Goal: Task Accomplishment & Management: Use online tool/utility

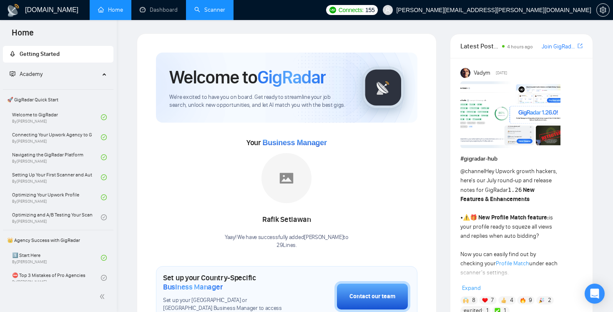
click at [219, 13] on link "Scanner" at bounding box center [209, 9] width 31 height 7
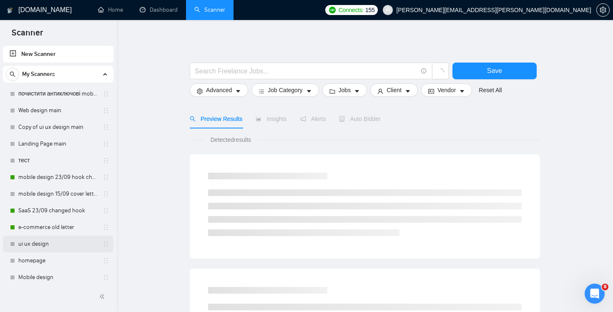
scroll to position [171, 0]
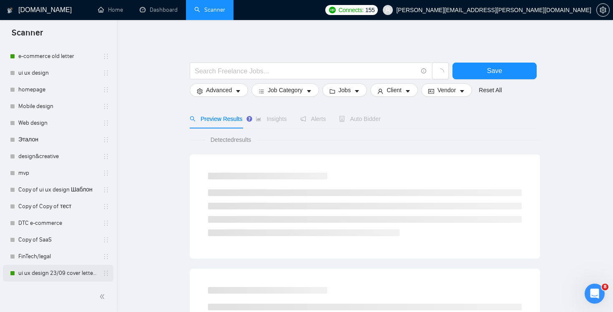
click at [65, 276] on link "ui ux design 23/09 cover letter changed & cases revised" at bounding box center [57, 273] width 79 height 17
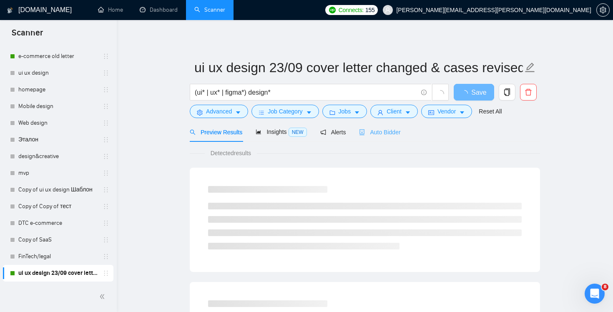
click at [379, 137] on div "Auto Bidder" at bounding box center [379, 132] width 41 height 20
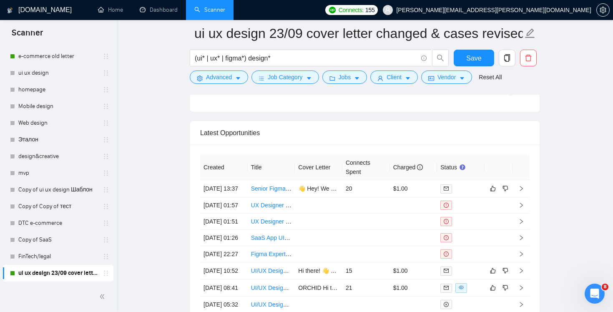
scroll to position [2150, 0]
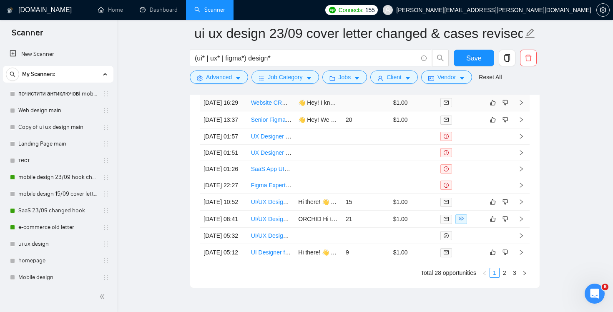
click at [365, 103] on td at bounding box center [366, 102] width 48 height 17
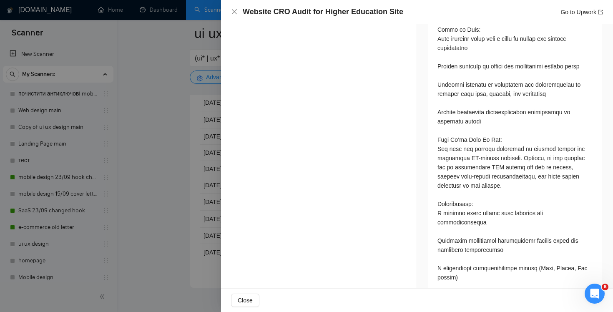
scroll to position [616, 0]
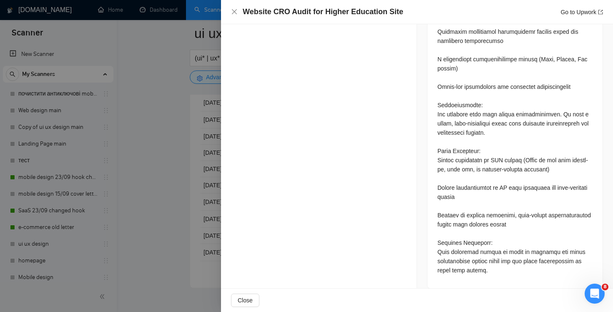
click at [236, 6] on div "Website CRO Audit for Higher Education Site Go to Upwork" at bounding box center [417, 12] width 392 height 24
click at [234, 10] on icon "close" at bounding box center [234, 11] width 7 height 7
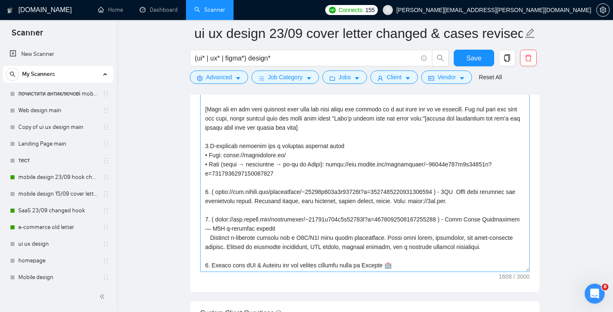
scroll to position [951, 0]
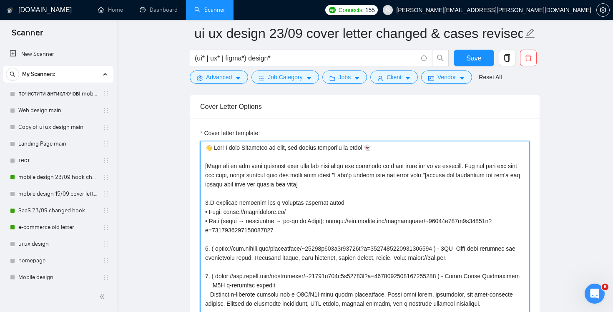
click at [213, 175] on textarea "Cover letter template:" at bounding box center [364, 235] width 329 height 188
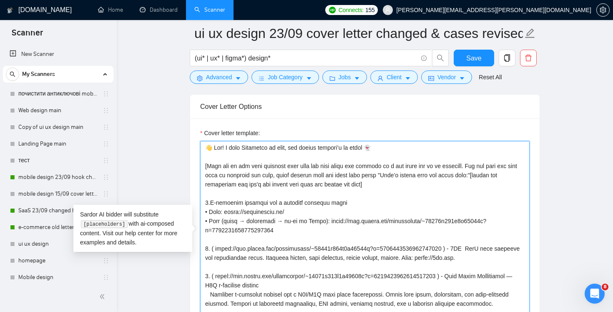
click at [493, 166] on textarea "Cover letter template:" at bounding box center [364, 235] width 329 height 188
click at [260, 180] on textarea "Cover letter template:" at bounding box center [364, 235] width 329 height 188
click at [479, 164] on textarea "Cover letter template:" at bounding box center [364, 235] width 329 height 188
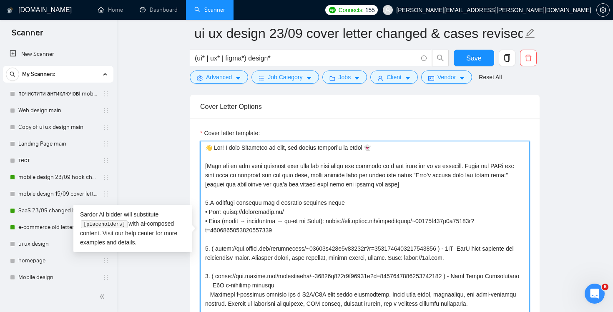
drag, startPoint x: 225, startPoint y: 176, endPoint x: 317, endPoint y: 178, distance: 92.2
click at [317, 178] on textarea "Cover letter template:" at bounding box center [364, 235] width 329 height 188
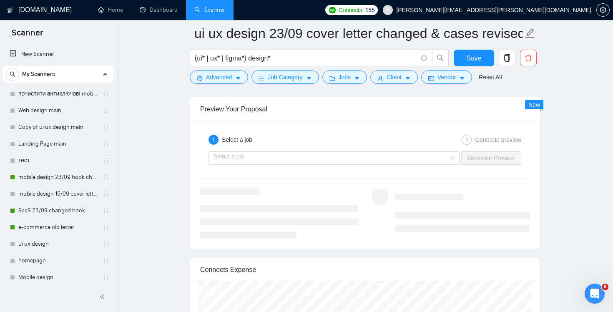
scroll to position [1591, 0]
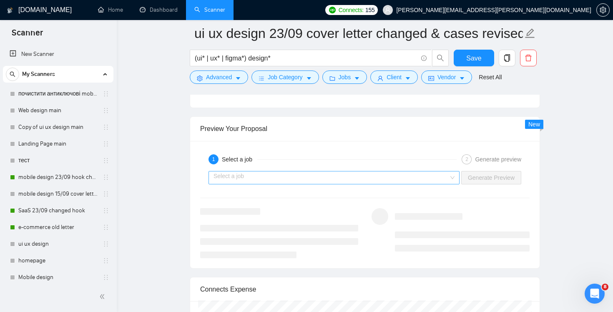
type textarea "👋 Hey! I know Halloween is soon, but design shouldn’t be scary 👻 [Show one of t…"
click at [443, 176] on input "search" at bounding box center [331, 177] width 235 height 13
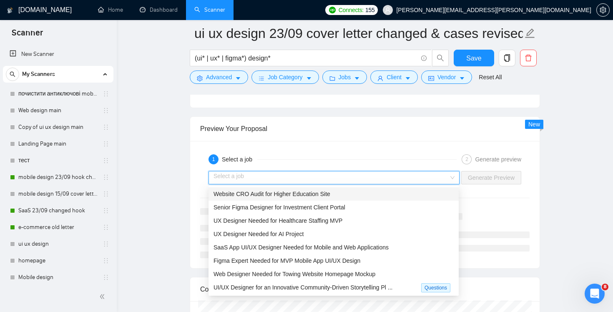
click at [417, 197] on div "Website CRO Audit for Higher Education Site" at bounding box center [334, 193] width 240 height 9
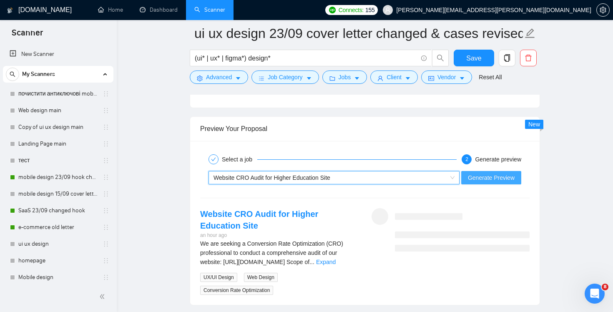
click at [487, 175] on span "Generate Preview" at bounding box center [491, 177] width 47 height 9
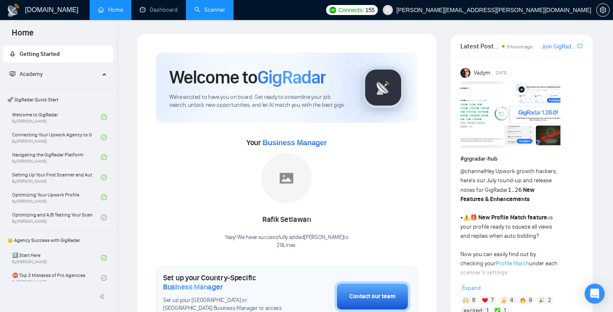
click at [207, 10] on link "Scanner" at bounding box center [209, 9] width 31 height 7
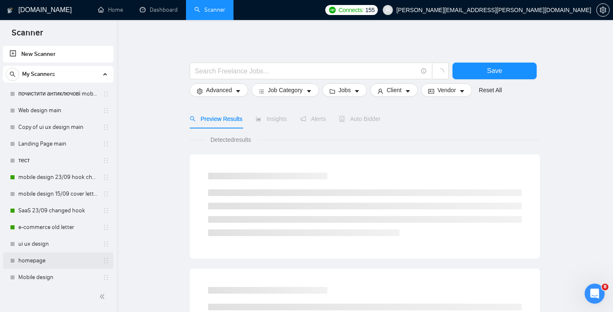
scroll to position [171, 0]
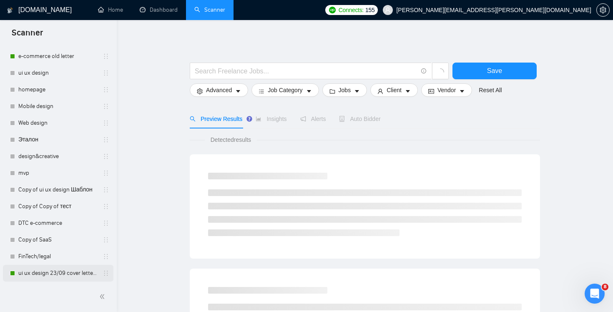
click at [57, 274] on link "ui ux design 23/09 cover letter changed & cases revised" at bounding box center [57, 273] width 79 height 17
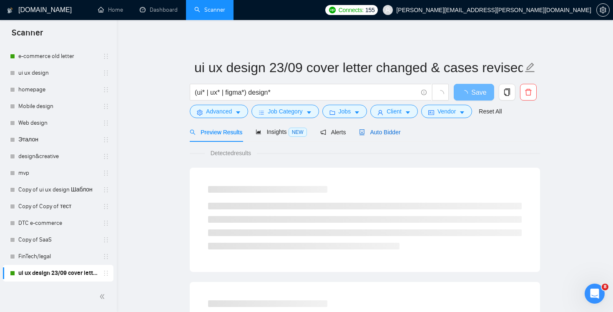
click at [391, 136] on div "Auto Bidder" at bounding box center [379, 132] width 41 height 9
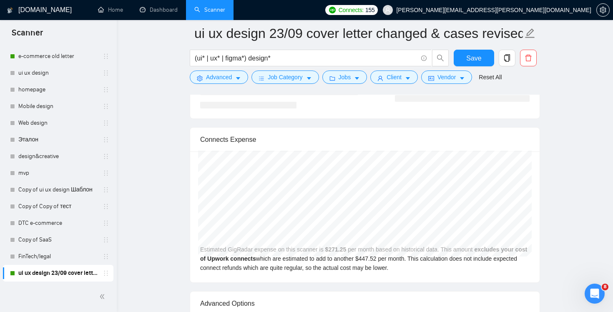
scroll to position [1569, 0]
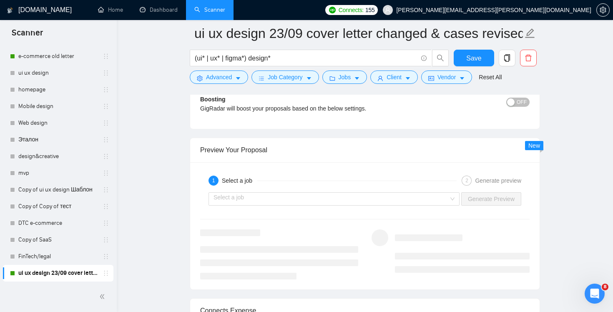
click at [399, 205] on div "Select a job Generate Preview" at bounding box center [364, 199] width 331 height 20
click at [397, 198] on input "search" at bounding box center [331, 199] width 235 height 13
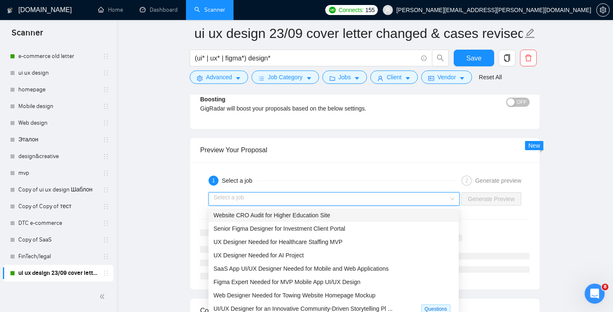
click at [367, 214] on div "Website CRO Audit for Higher Education Site" at bounding box center [334, 215] width 240 height 9
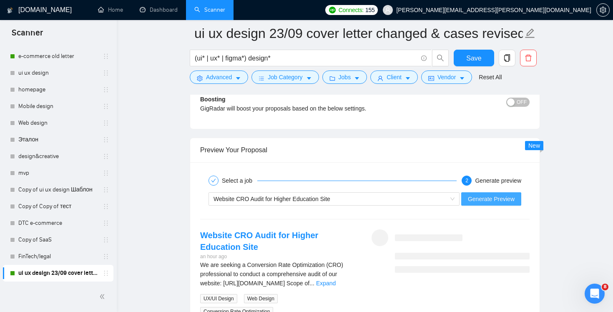
click at [475, 199] on span "Generate Preview" at bounding box center [491, 198] width 47 height 9
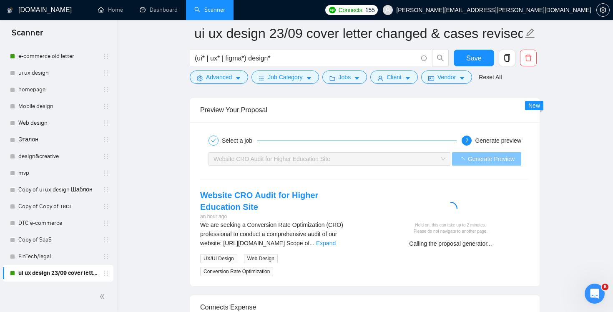
scroll to position [1661, 0]
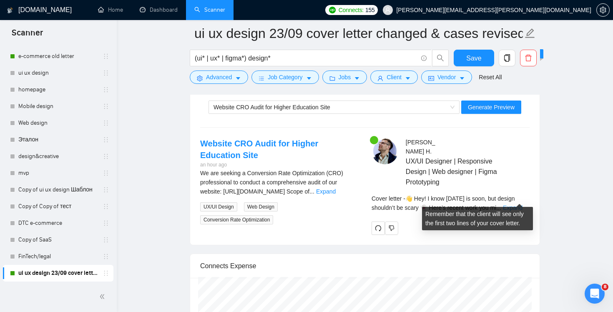
click at [517, 204] on link "Expand" at bounding box center [513, 207] width 20 height 7
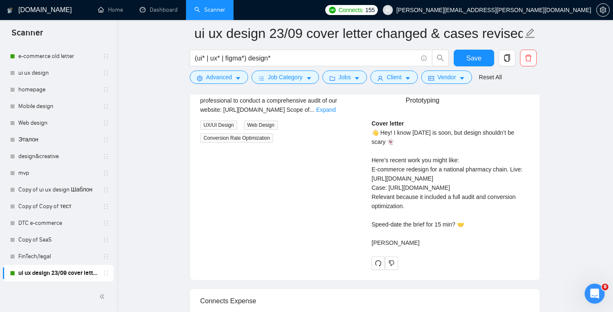
scroll to position [1655, 0]
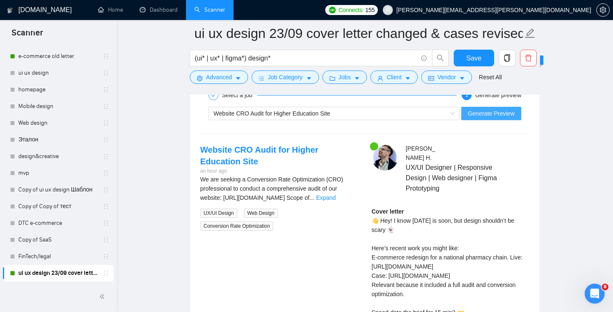
click at [491, 116] on span "Generate Preview" at bounding box center [491, 113] width 47 height 9
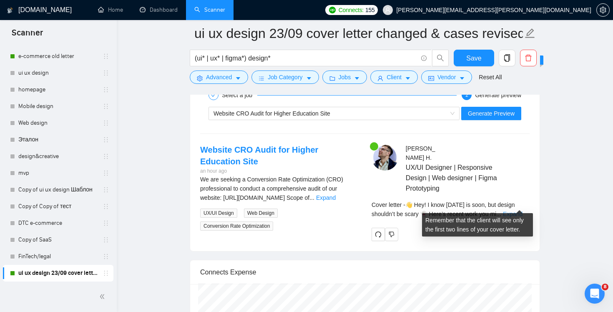
click at [520, 211] on link "Expand" at bounding box center [513, 214] width 20 height 7
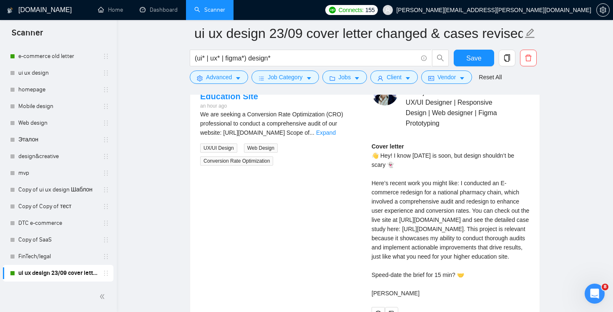
scroll to position [1644, 0]
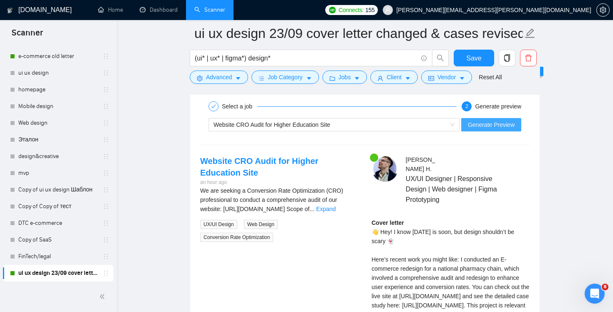
click at [486, 126] on span "Generate Preview" at bounding box center [491, 124] width 47 height 9
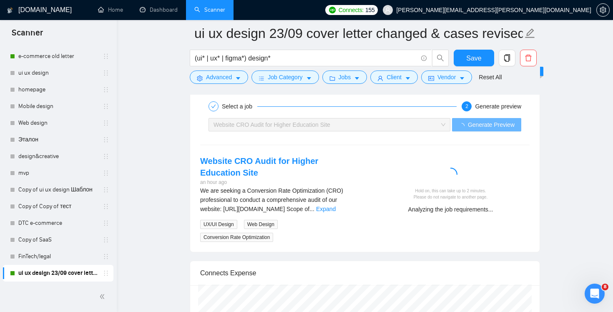
click at [360, 191] on div "Website CRO Audit for Higher Education Site an hour ago We are seeking a Conver…" at bounding box center [279, 198] width 171 height 87
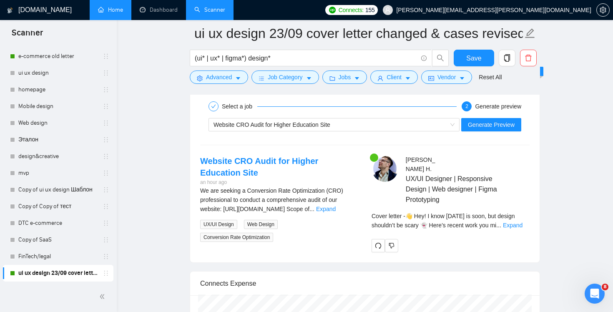
click at [98, 12] on link "Home" at bounding box center [110, 9] width 25 height 7
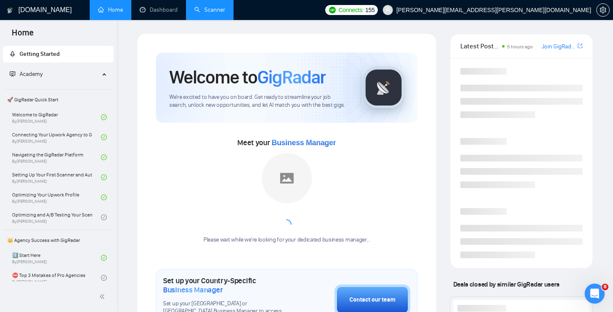
click at [25, 6] on h1 "[DOMAIN_NAME]" at bounding box center [44, 10] width 53 height 20
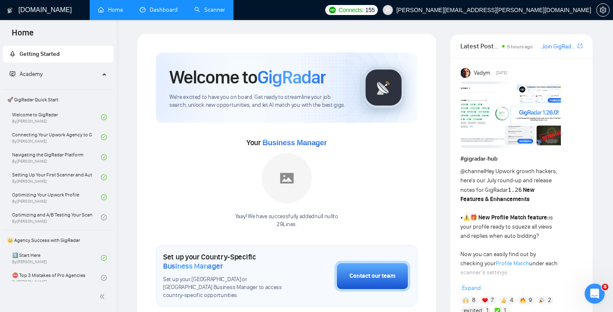
click at [155, 12] on link "Dashboard" at bounding box center [159, 9] width 38 height 7
